Goal: Task Accomplishment & Management: Manage account settings

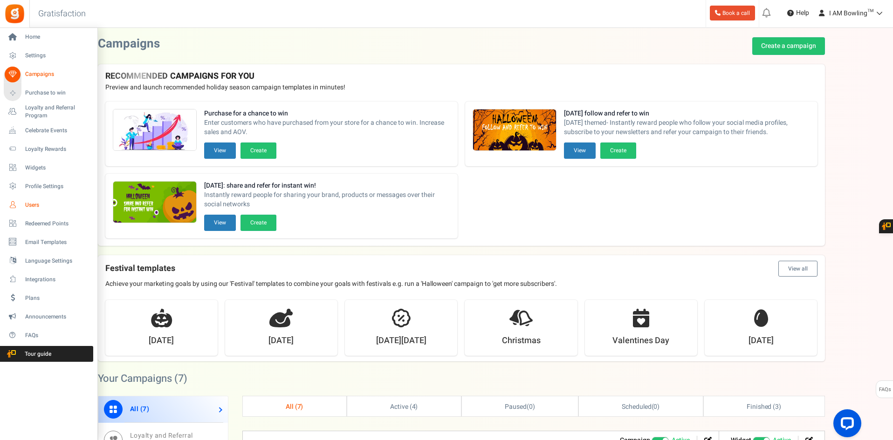
click at [39, 207] on span "Users" at bounding box center [57, 205] width 65 height 8
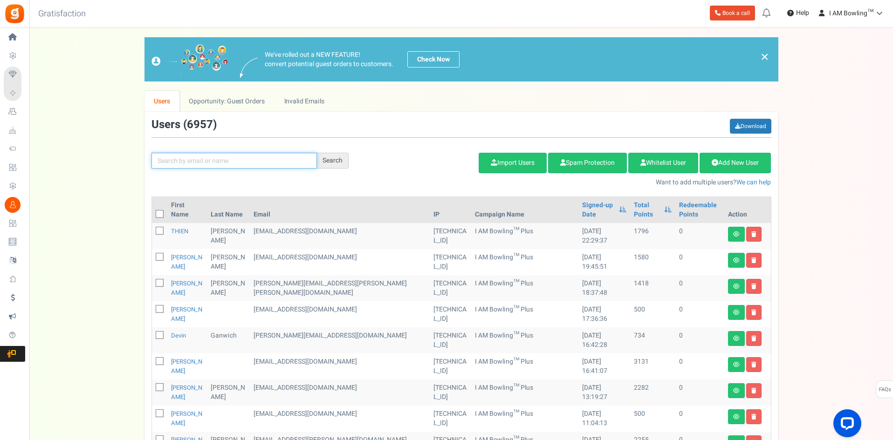
click at [227, 165] on input "text" at bounding box center [233, 161] width 165 height 16
paste input "[EMAIL_ADDRESS][DOMAIN_NAME]"
click at [337, 158] on div "Search" at bounding box center [333, 161] width 32 height 16
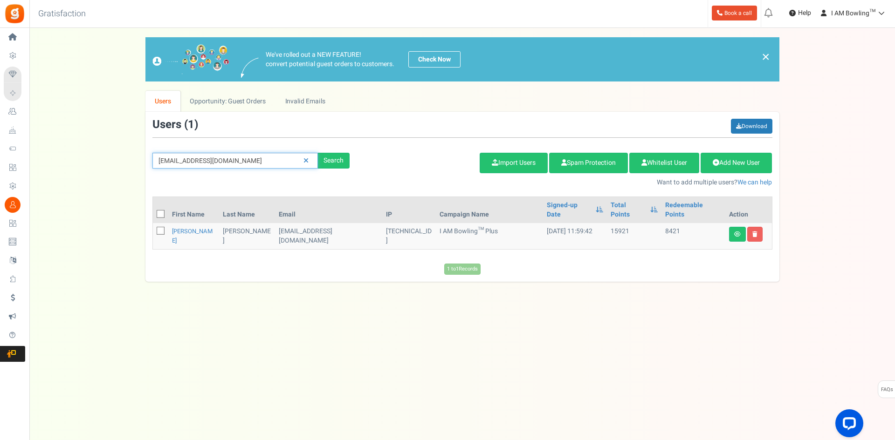
click at [203, 164] on input "adoerr215@gmail.com" at bounding box center [234, 161] width 165 height 16
type input "tillerman"
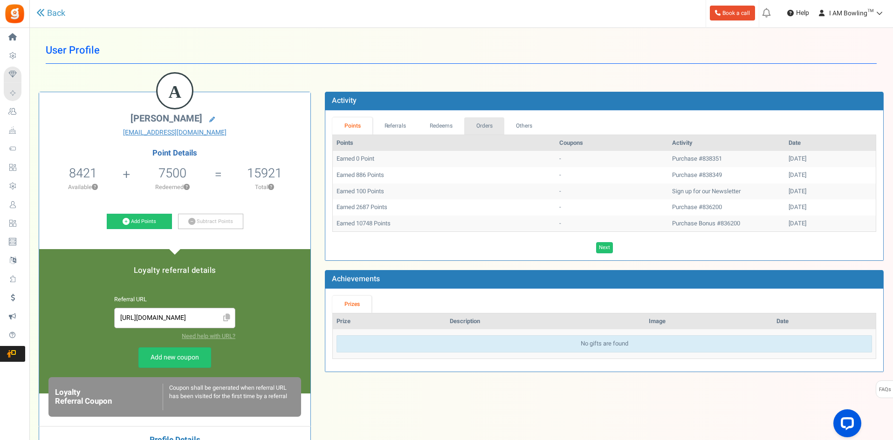
click at [485, 130] on link "Orders" at bounding box center [484, 125] width 40 height 17
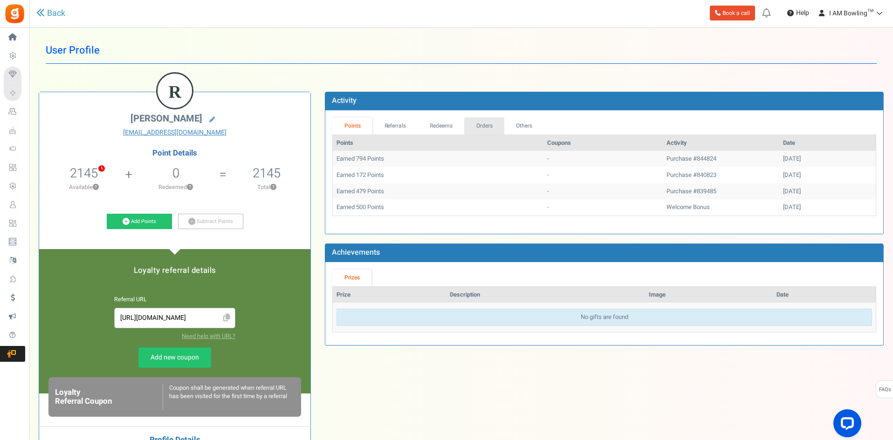
click at [480, 127] on link "Orders" at bounding box center [484, 125] width 40 height 17
